Goal: Navigation & Orientation: Find specific page/section

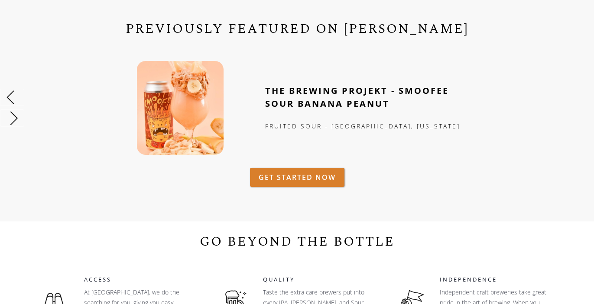
scroll to position [508, 0]
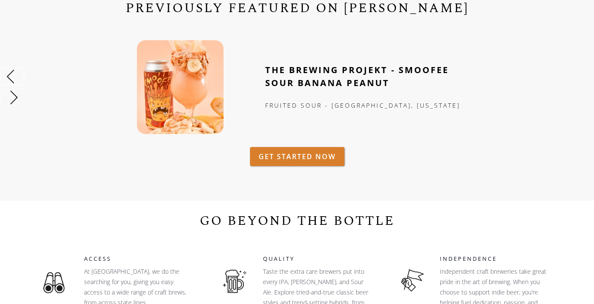
click at [12, 75] on img "previous slide" at bounding box center [11, 76] width 23 height 23
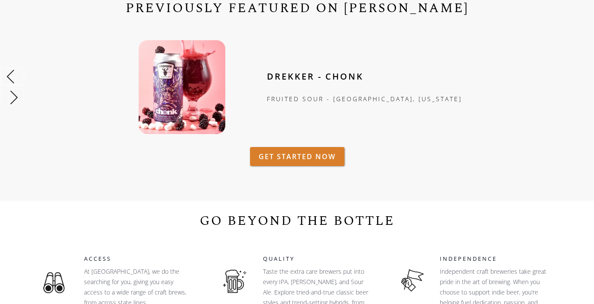
click at [12, 75] on img "previous slide" at bounding box center [11, 76] width 23 height 23
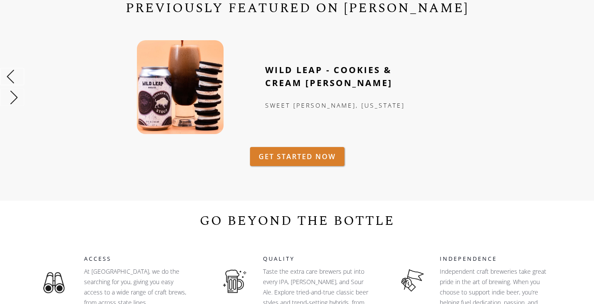
click at [12, 75] on img "previous slide" at bounding box center [11, 76] width 23 height 23
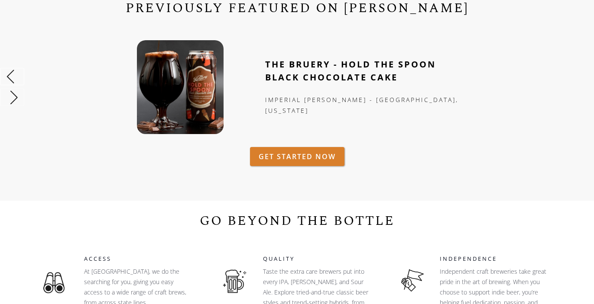
click at [12, 75] on img "previous slide" at bounding box center [11, 76] width 23 height 23
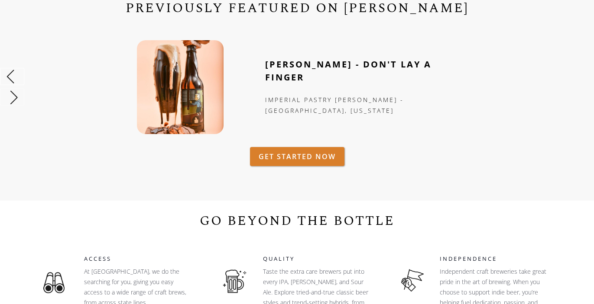
click at [12, 75] on img "previous slide" at bounding box center [11, 76] width 23 height 23
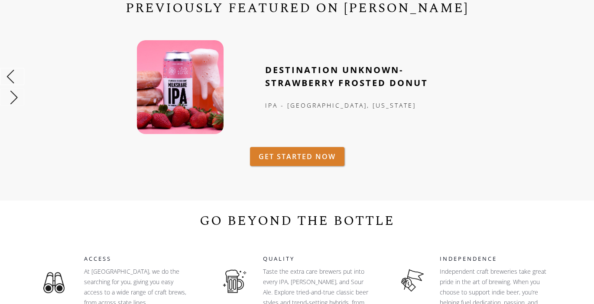
click at [12, 75] on img "previous slide" at bounding box center [11, 76] width 23 height 23
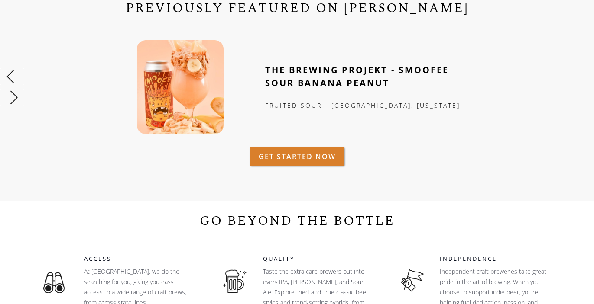
click at [12, 75] on img "previous slide" at bounding box center [11, 76] width 23 height 23
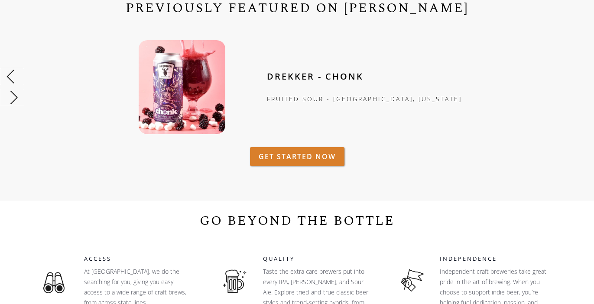
click at [12, 75] on img "previous slide" at bounding box center [11, 76] width 23 height 23
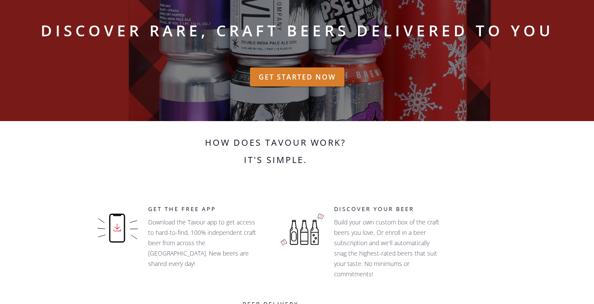
scroll to position [0, 0]
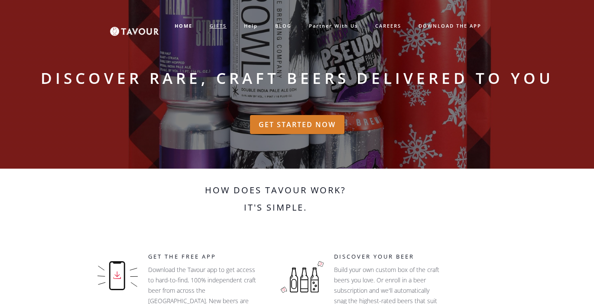
click at [218, 24] on link "GIFTS" at bounding box center [218, 26] width 34 height 14
click at [225, 27] on link "GIFTS" at bounding box center [218, 26] width 34 height 14
click at [188, 27] on strong "HOME" at bounding box center [184, 26] width 18 height 6
click at [249, 29] on link "help" at bounding box center [250, 26] width 31 height 14
